Goal: Task Accomplishment & Management: Manage account settings

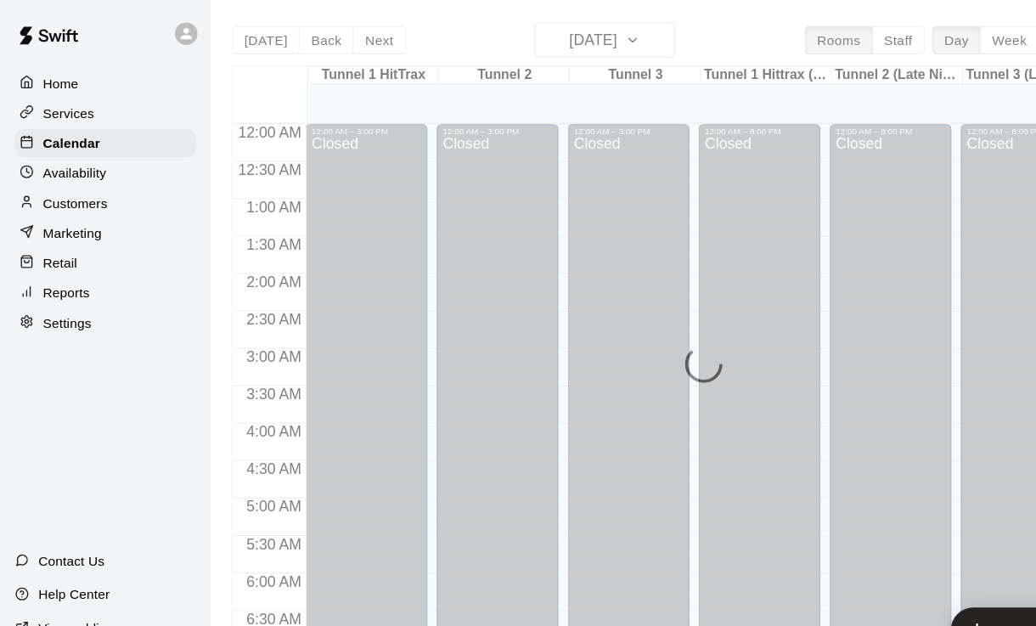
scroll to position [984, 0]
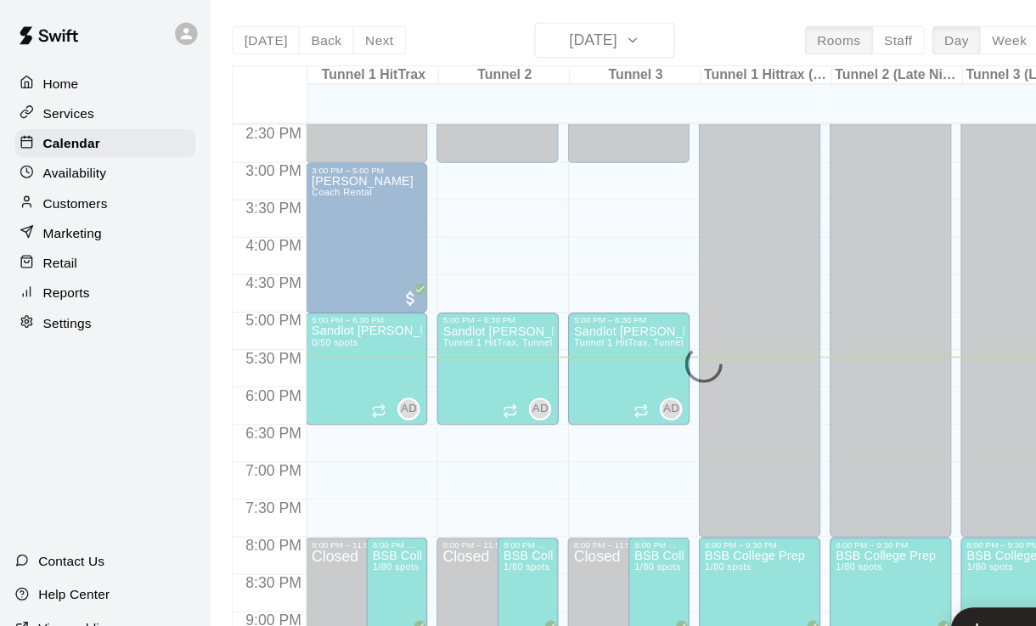
click at [46, 85] on div "Home" at bounding box center [96, 75] width 164 height 25
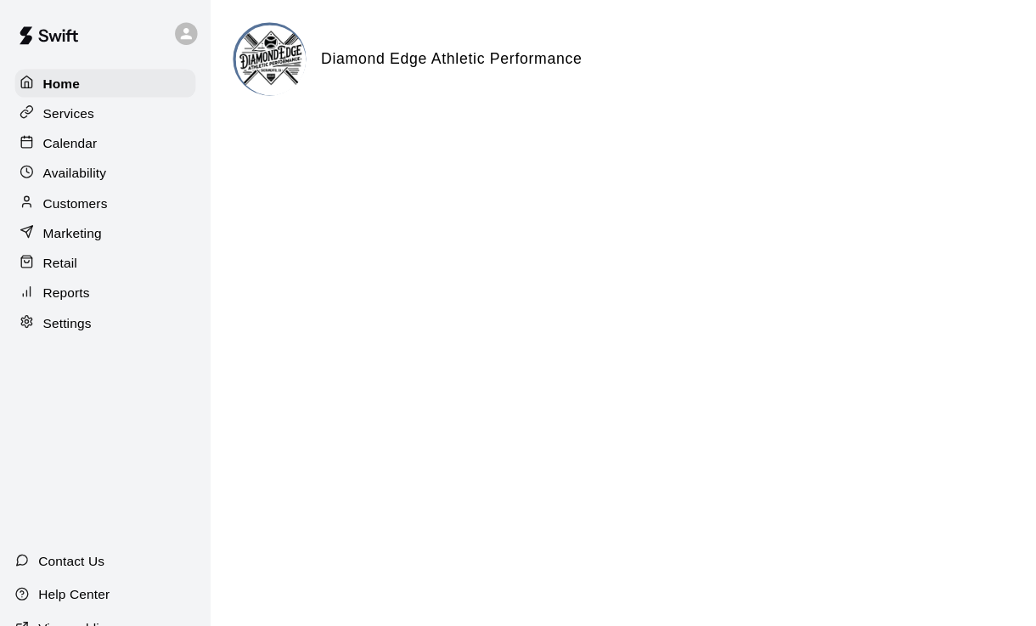
click at [41, 132] on p "Calendar" at bounding box center [63, 129] width 49 height 17
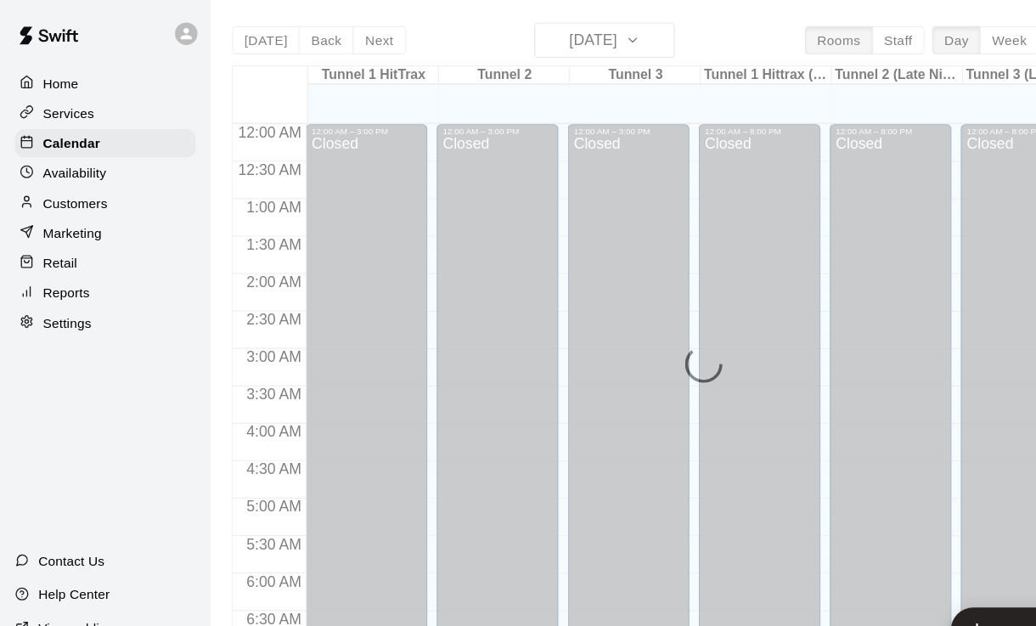
scroll to position [992, 0]
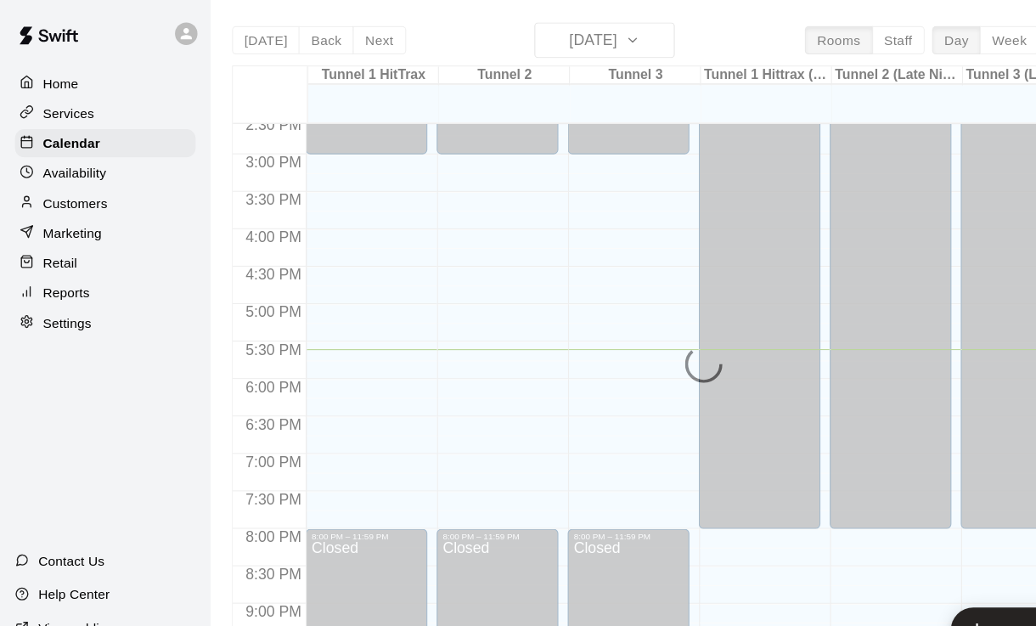
click at [52, 194] on div "Customers" at bounding box center [96, 184] width 164 height 25
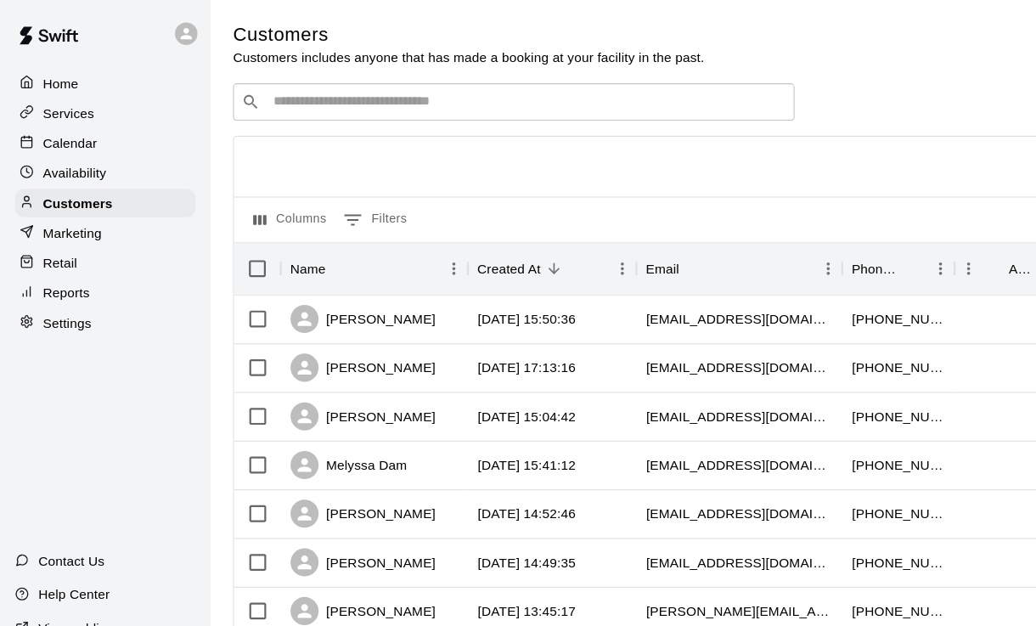
click at [656, 95] on input "Search customers by name or email" at bounding box center [478, 92] width 470 height 17
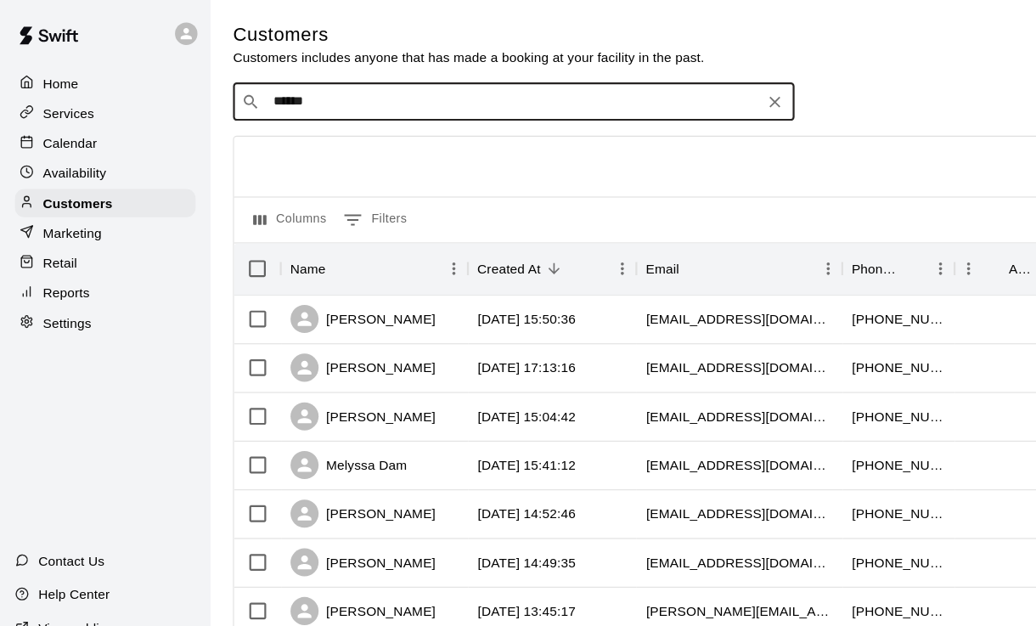
type input "*******"
click at [427, 138] on div "king bajet [EMAIL_ADDRESS][DOMAIN_NAME]" at bounding box center [483, 138] width 448 height 37
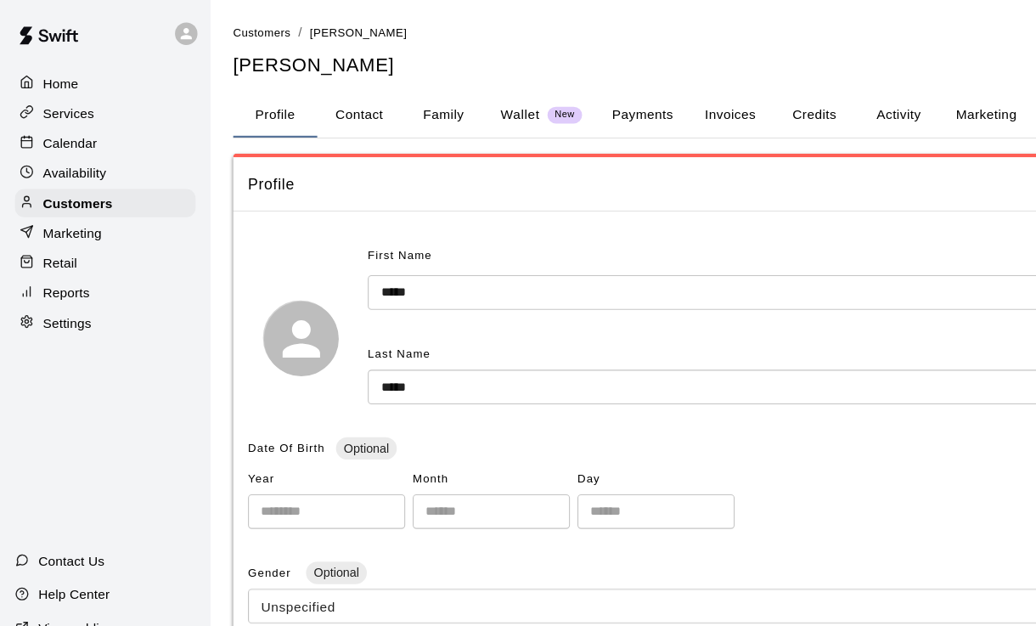
click at [802, 87] on button "Activity" at bounding box center [815, 104] width 76 height 41
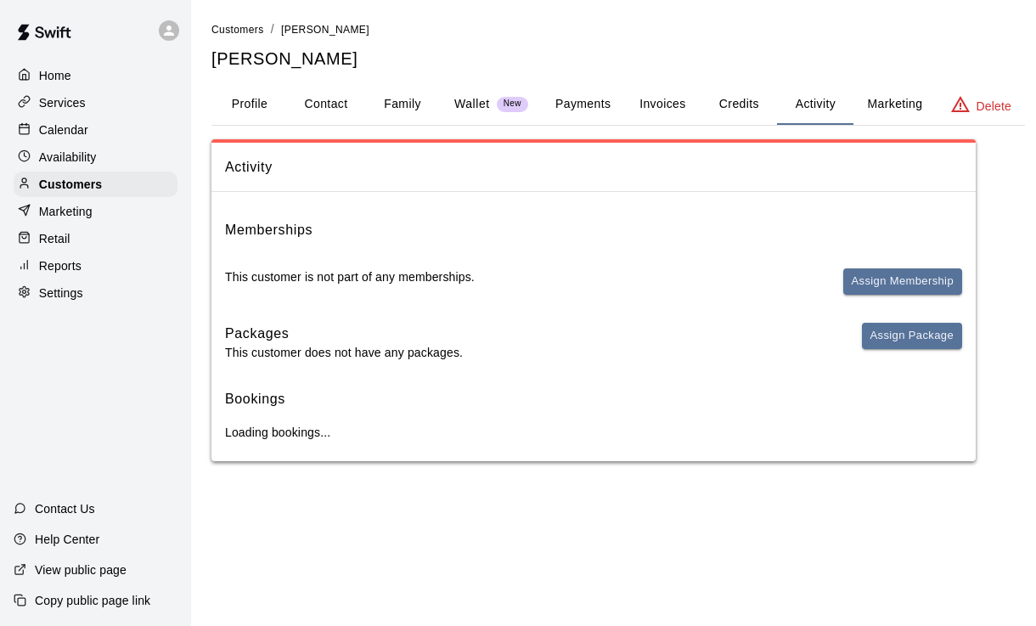
click at [935, 262] on div "Memberships This customer is not part of any memberships. Assign Membership" at bounding box center [593, 264] width 737 height 90
click at [926, 271] on button "Assign Membership" at bounding box center [902, 281] width 119 height 26
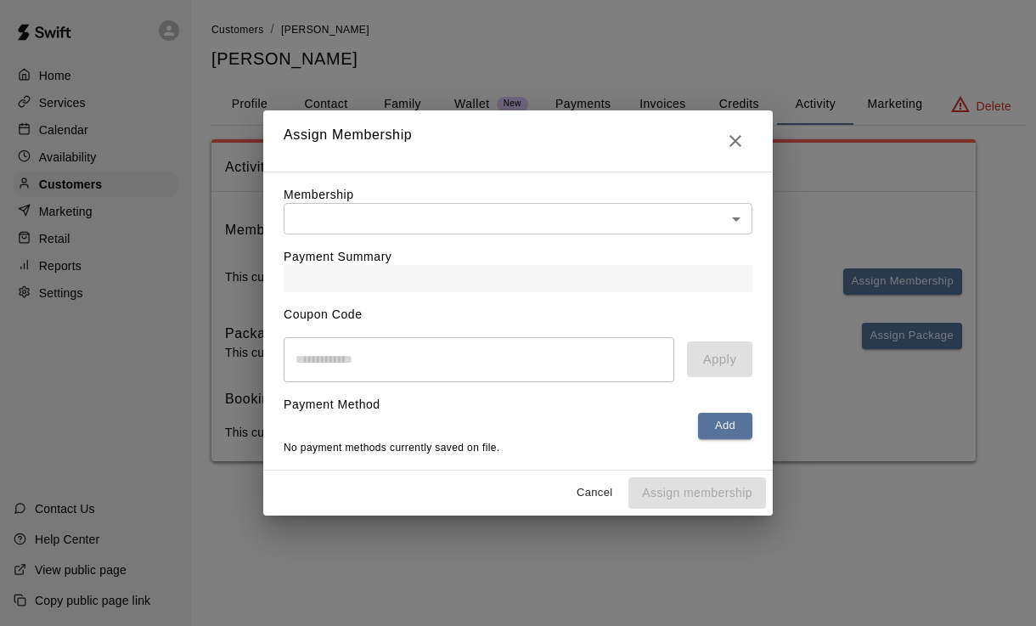
click at [617, 206] on body "Home Services Calendar Availability Customers Marketing Retail Reports Settings…" at bounding box center [518, 247] width 1036 height 495
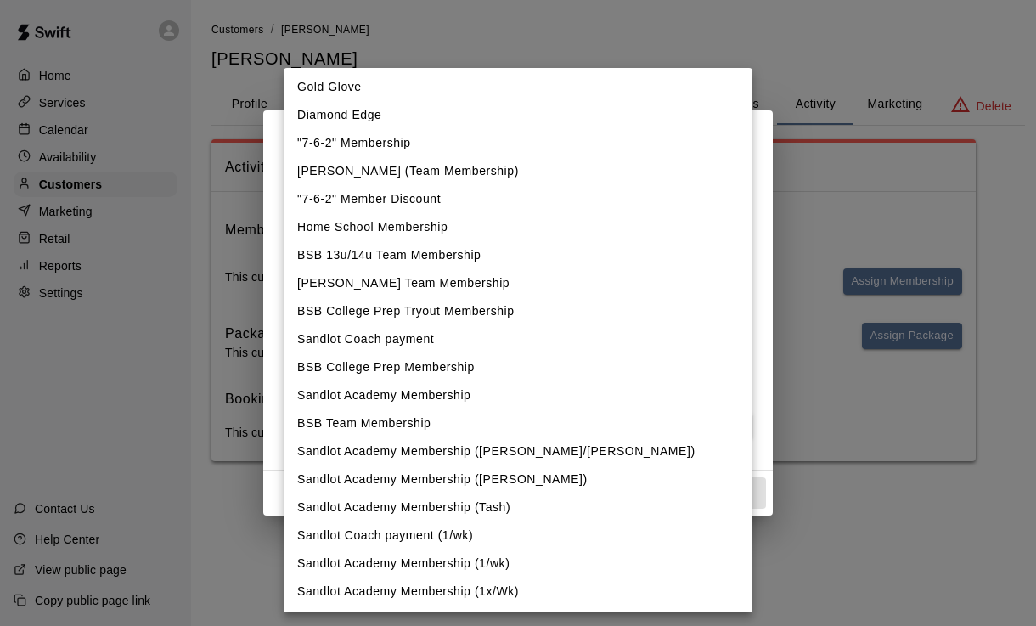
scroll to position [58, 0]
click at [409, 415] on li "BSB Team Membership" at bounding box center [518, 423] width 469 height 28
type input "**********"
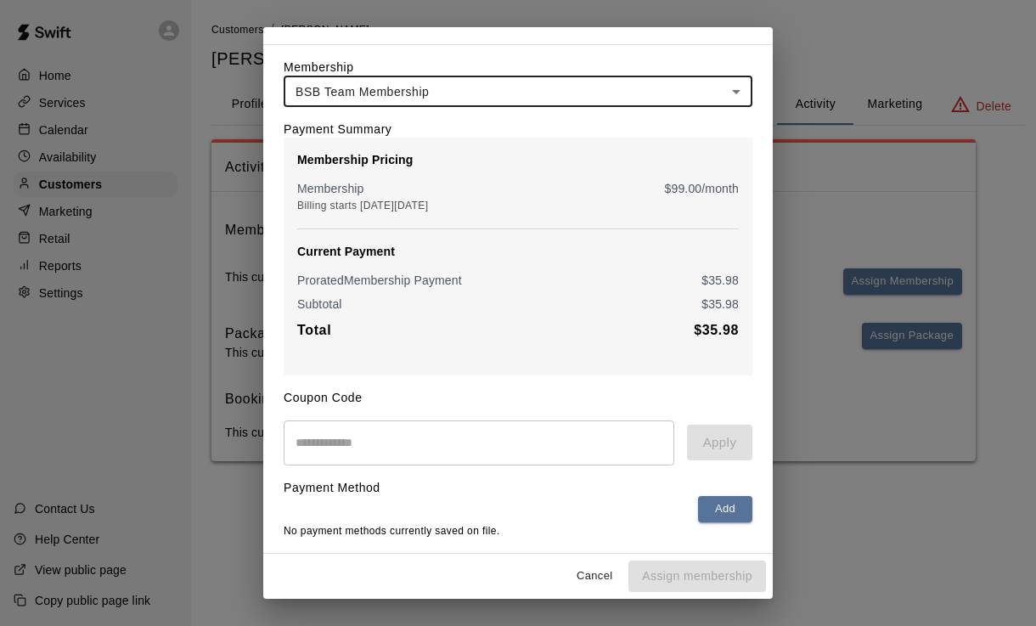
scroll to position [46, 0]
click at [731, 509] on button "Add" at bounding box center [725, 509] width 54 height 26
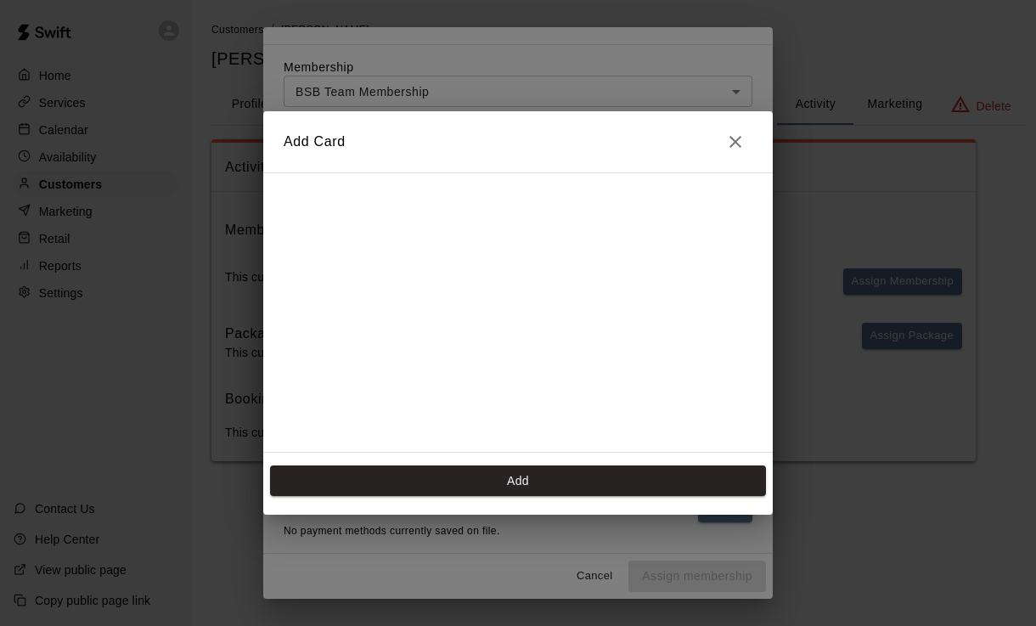
click at [548, 587] on div "Add Card Add" at bounding box center [518, 313] width 1036 height 626
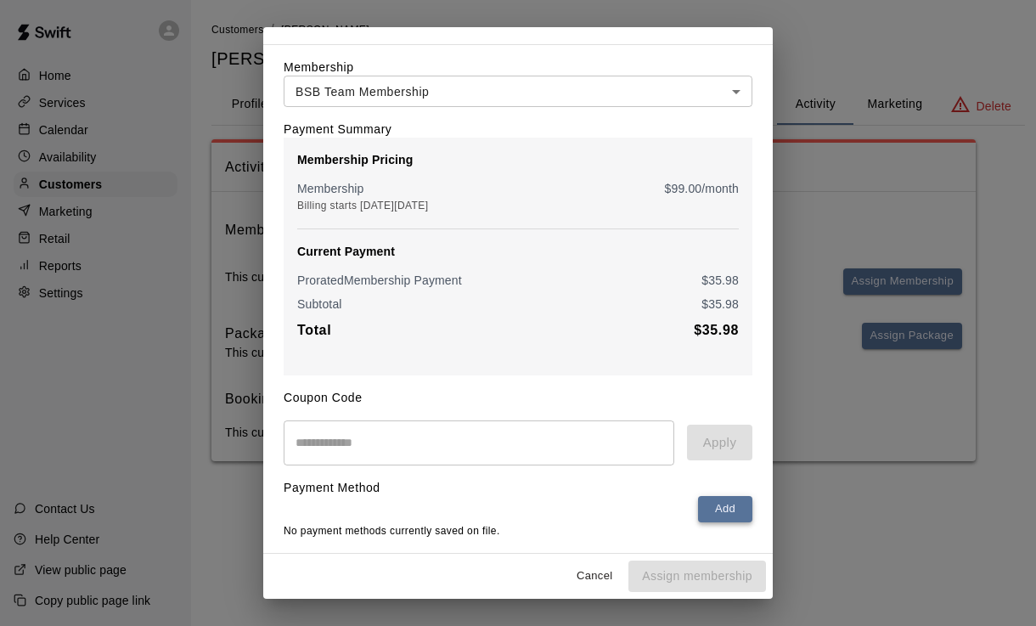
click at [734, 521] on button "Add" at bounding box center [725, 509] width 54 height 26
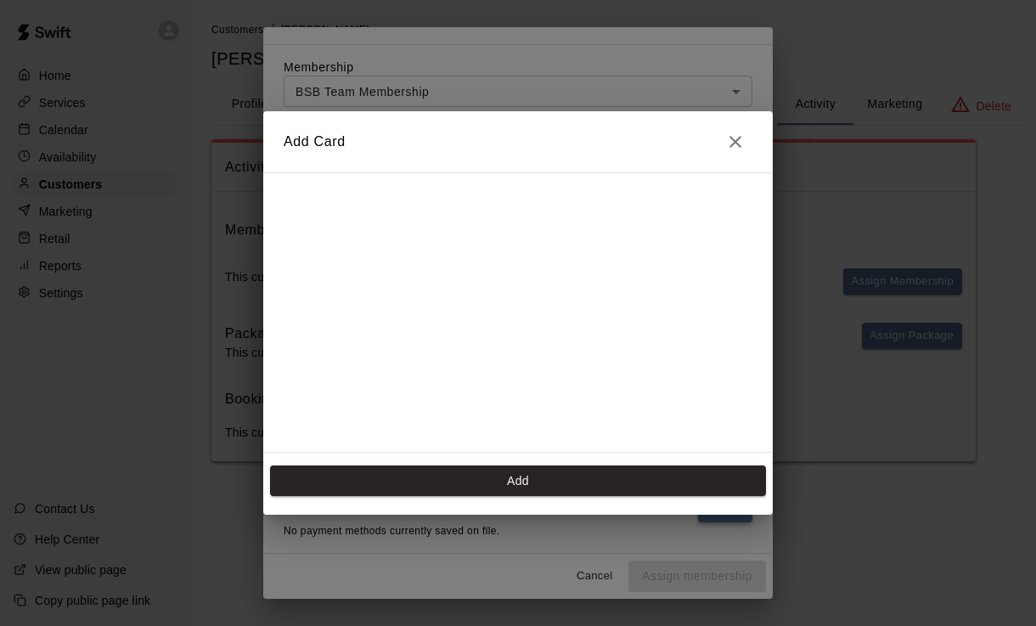
scroll to position [247, 0]
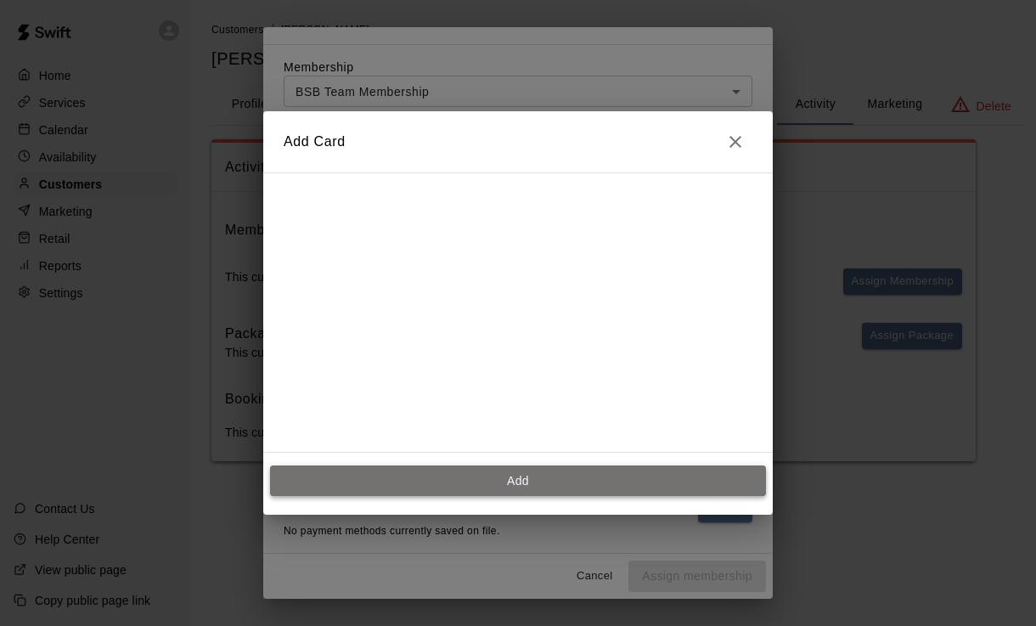
click at [527, 481] on button "Add" at bounding box center [518, 480] width 496 height 31
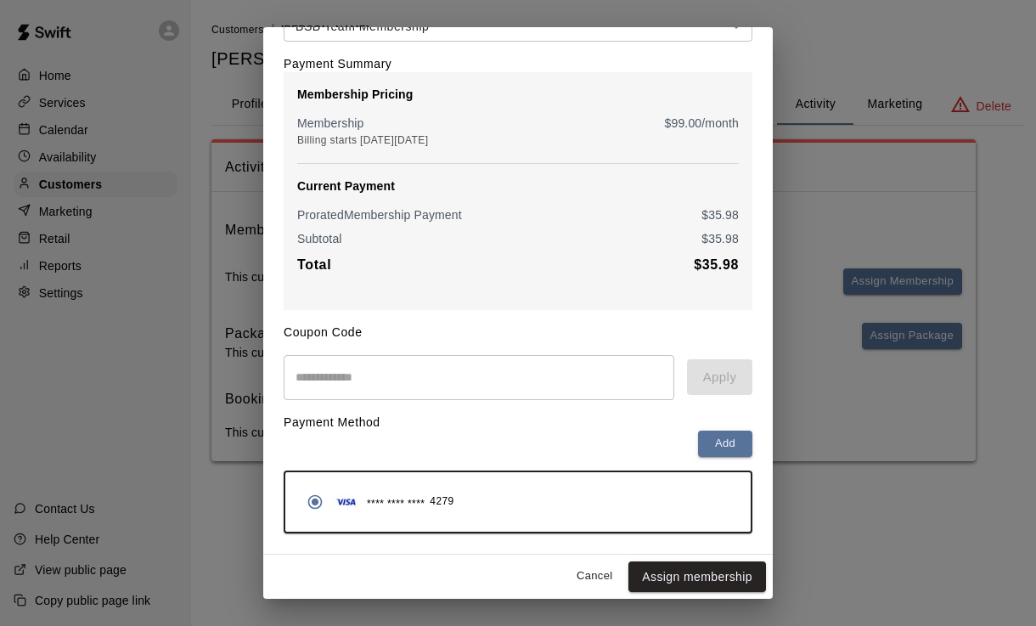
scroll to position [111, 0]
click at [697, 571] on button "Assign membership" at bounding box center [697, 576] width 138 height 31
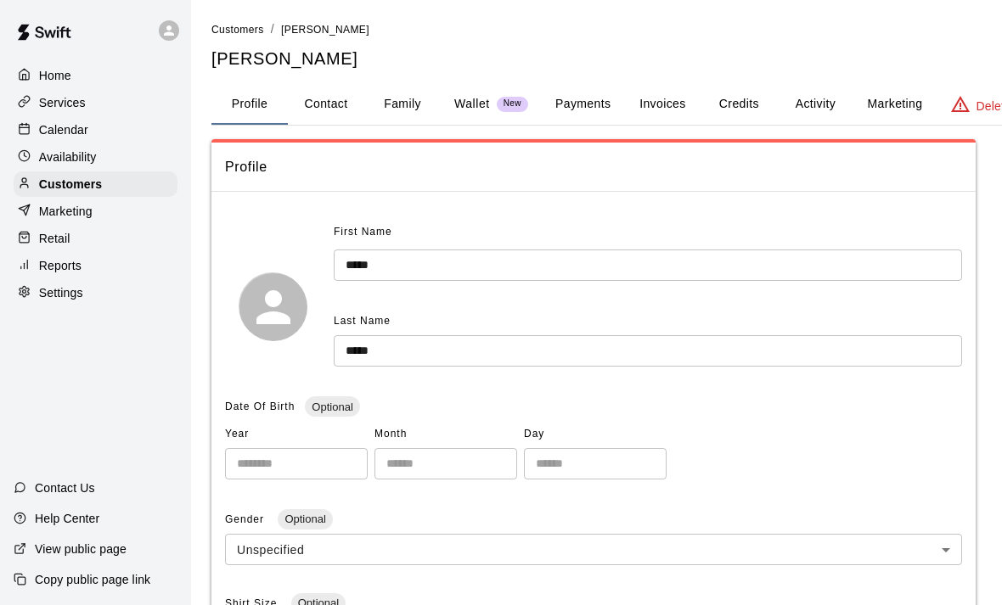
click at [806, 121] on button "Activity" at bounding box center [815, 104] width 76 height 41
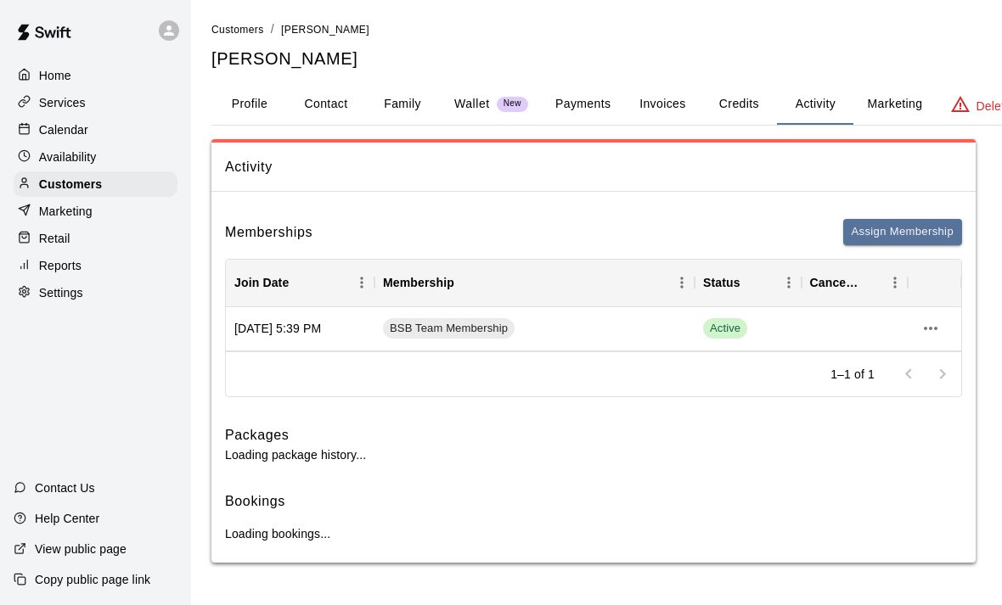
click at [824, 74] on div "Customers / [PERSON_NAME] [PERSON_NAME] Profile Contact Family Wallet New Payme…" at bounding box center [617, 291] width 813 height 543
